Goal: Use online tool/utility: Utilize a website feature to perform a specific function

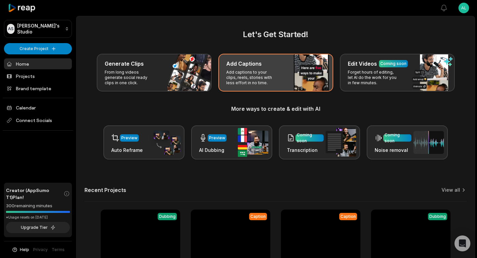
click at [270, 80] on p "Add captions to your clips, reels, stories with less effort in no time." at bounding box center [251, 78] width 51 height 16
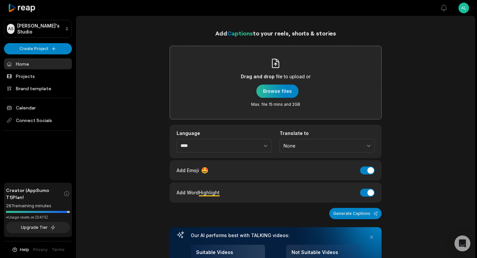
click at [270, 94] on div "button" at bounding box center [277, 90] width 42 height 13
click at [285, 88] on div "button" at bounding box center [277, 90] width 42 height 13
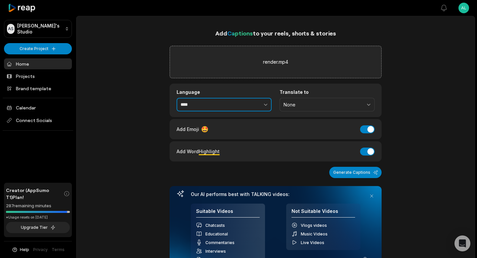
click at [251, 100] on button "button" at bounding box center [251, 105] width 41 height 14
type input "*******"
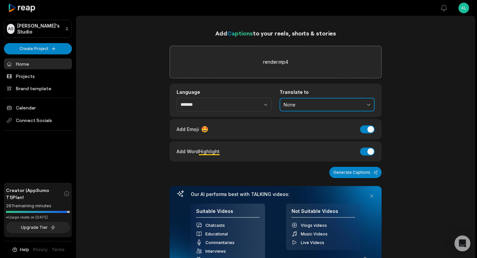
click at [297, 110] on button "None" at bounding box center [326, 105] width 95 height 14
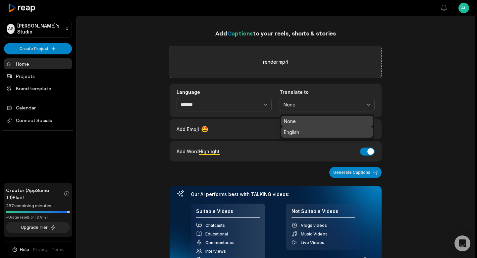
click at [296, 128] on p "English" at bounding box center [327, 131] width 86 height 7
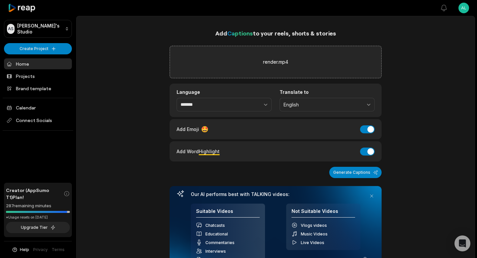
click at [372, 125] on div "Add Emoji 🤩 Add Emoji" at bounding box center [275, 128] width 198 height 9
click at [368, 139] on div "Add Emoji 🤩 Add Emoji" at bounding box center [275, 129] width 212 height 20
click at [368, 133] on button "Add Emoji" at bounding box center [367, 129] width 15 height 8
click at [367, 152] on button "Add Word Highlight" at bounding box center [367, 151] width 15 height 8
click at [360, 171] on button "Generate Captions" at bounding box center [355, 171] width 52 height 11
